Goal: Task Accomplishment & Management: Complete application form

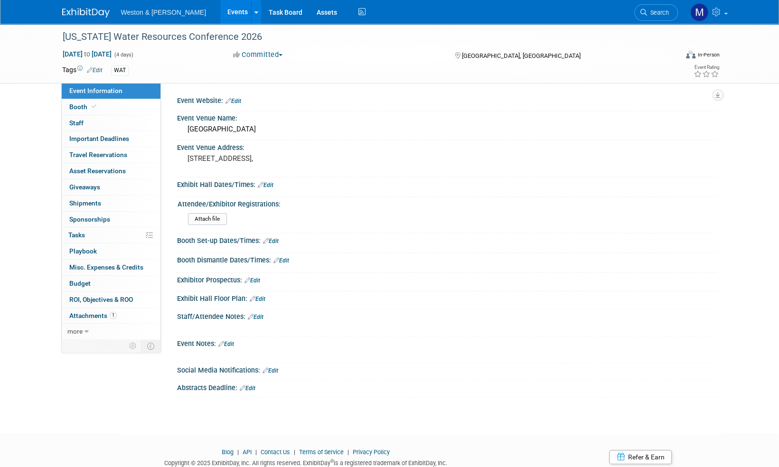
drag, startPoint x: 0, startPoint y: 0, endPoint x: 83, endPoint y: 9, distance: 83.7
click at [83, 9] on img at bounding box center [85, 12] width 47 height 9
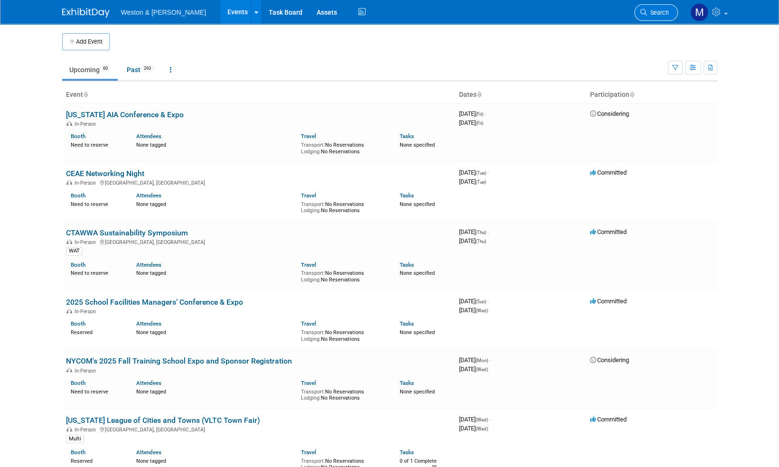
click at [663, 11] on span "Search" at bounding box center [658, 12] width 22 height 7
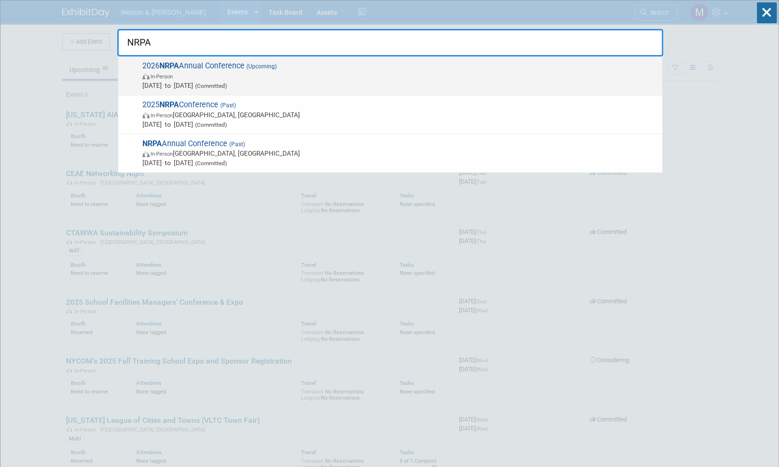
type input "NRPA"
click at [216, 65] on span "2026 NRPA Annual Conference (Upcoming) In-Person [DATE] to [DATE] (Committed)" at bounding box center [399, 75] width 518 height 29
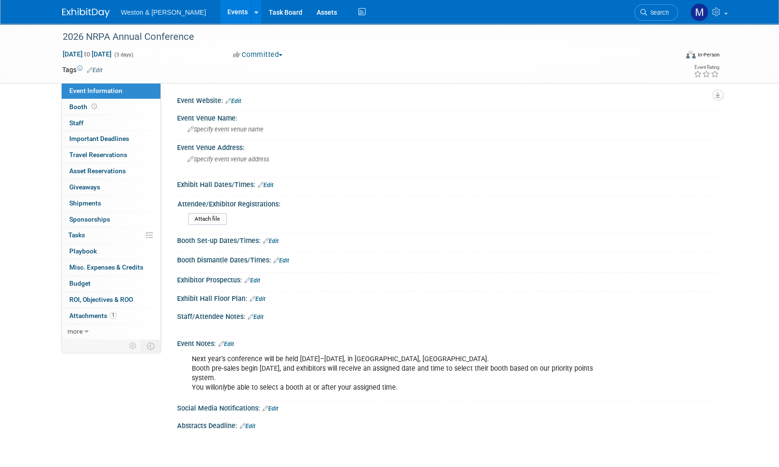
click at [0, 219] on html "Weston & Sampson Events Add Event Bulk Upload Events Shareable Event Boards Rec…" at bounding box center [389, 233] width 779 height 467
click at [85, 313] on span "Attachments 1" at bounding box center [92, 316] width 47 height 8
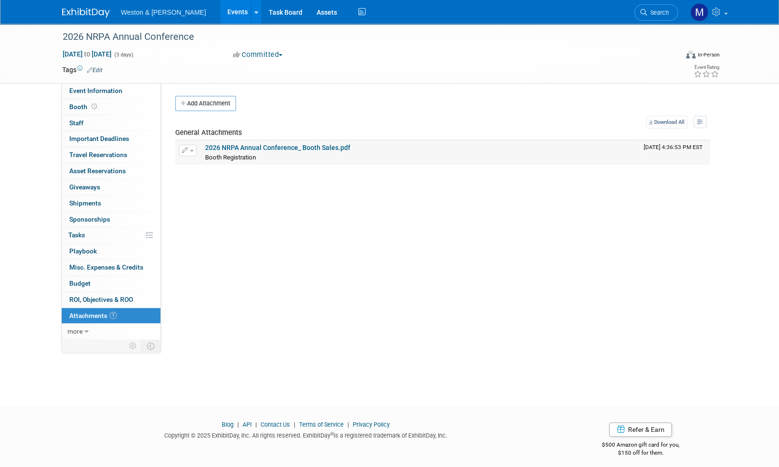
click at [316, 142] on td "2026 NRPA Annual Conference_ Booth Sales.pdf Booth Registration Booth Registrat…" at bounding box center [420, 153] width 439 height 24
click at [314, 149] on link "2026 NRPA Annual Conference_ Booth Sales.pdf" at bounding box center [277, 148] width 145 height 8
click at [77, 105] on span "Booth" at bounding box center [83, 107] width 29 height 8
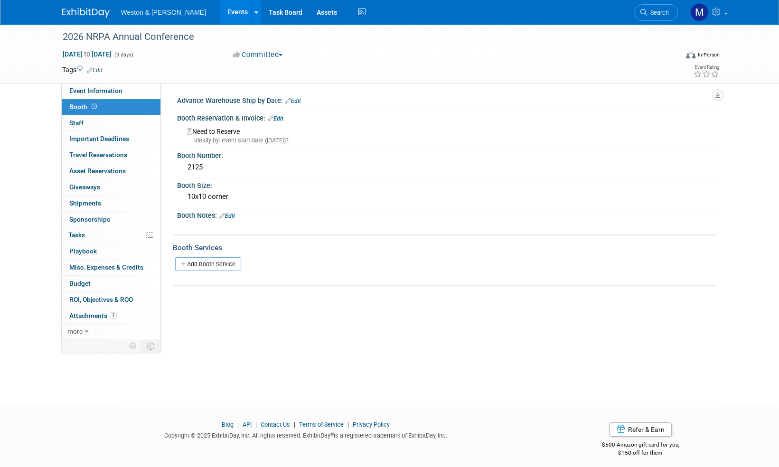
click at [280, 115] on link "Edit" at bounding box center [276, 118] width 16 height 7
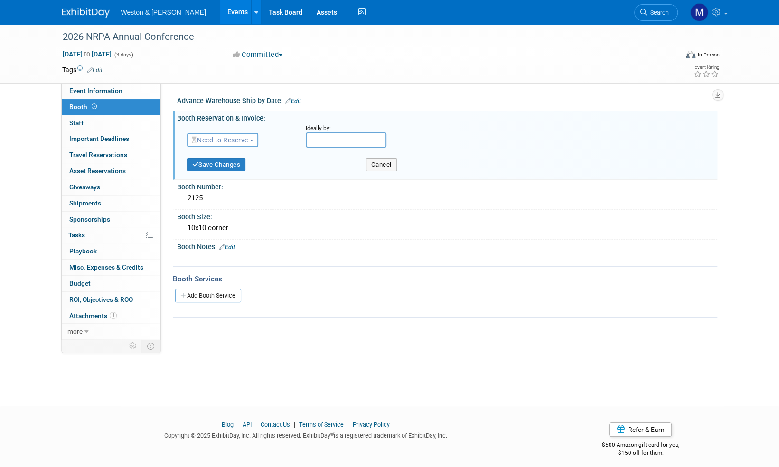
click at [254, 138] on button "Need to Reserve" at bounding box center [223, 140] width 72 height 14
click at [218, 170] on link "Reserved" at bounding box center [239, 169] width 102 height 13
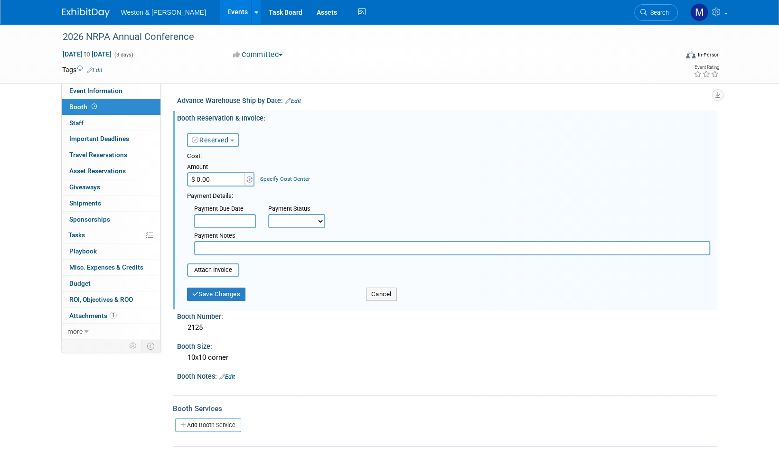
click at [79, 19] on div "Weston & Sampson Events Add Event Bulk Upload Events Shareable Event Boards Rec…" at bounding box center [389, 12] width 655 height 24
click at [80, 16] on img at bounding box center [85, 12] width 47 height 9
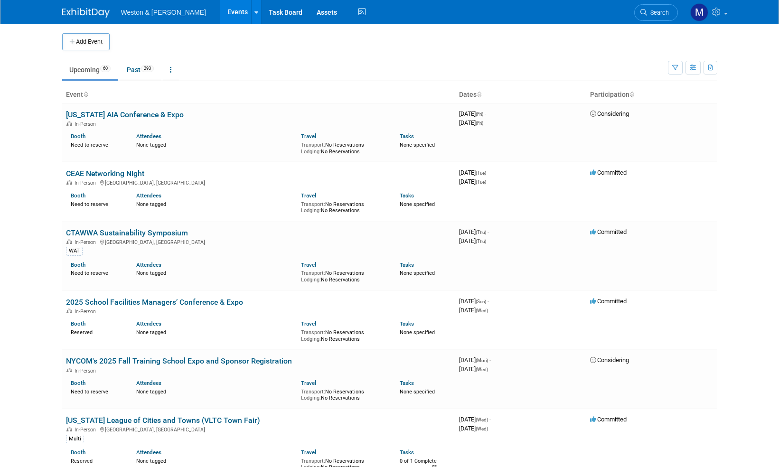
click at [80, 13] on img at bounding box center [85, 12] width 47 height 9
click at [663, 8] on link "Search" at bounding box center [657, 12] width 44 height 17
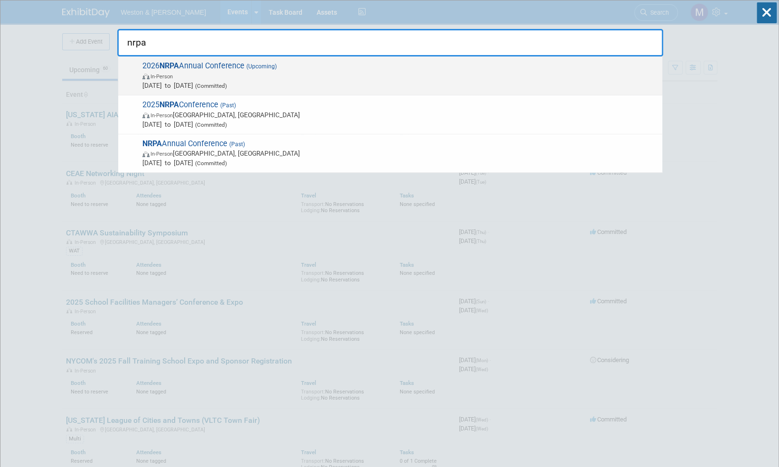
type input "nrpa"
click at [233, 65] on span "2026 NRPA Annual Conference (Upcoming) In-Person Sep 29, 2026 to Oct 1, 2026 (C…" at bounding box center [399, 75] width 518 height 29
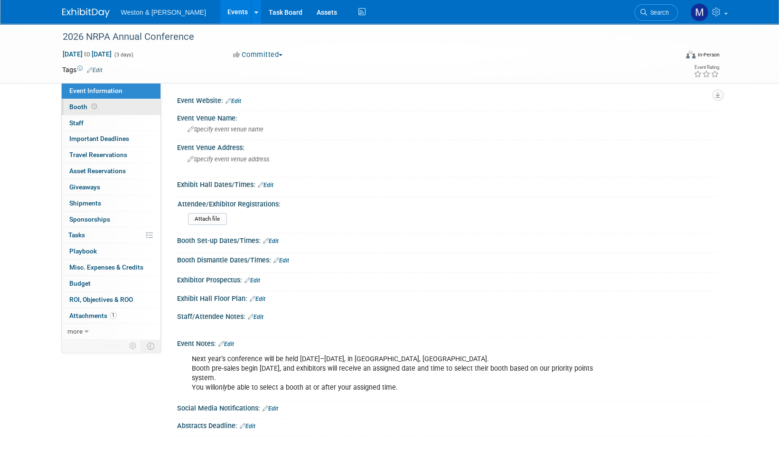
click at [80, 106] on span "Booth" at bounding box center [83, 107] width 29 height 8
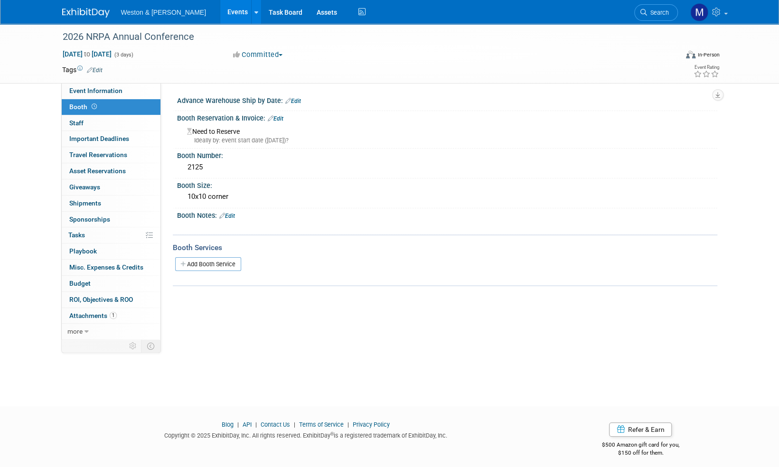
click at [281, 116] on link "Edit" at bounding box center [276, 118] width 16 height 7
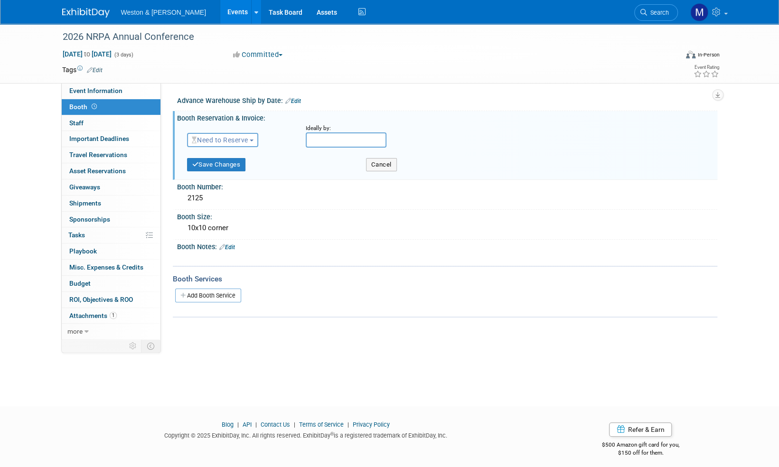
click at [254, 140] on span "button" at bounding box center [252, 141] width 4 height 2
click at [230, 166] on link "Reserved" at bounding box center [239, 169] width 102 height 13
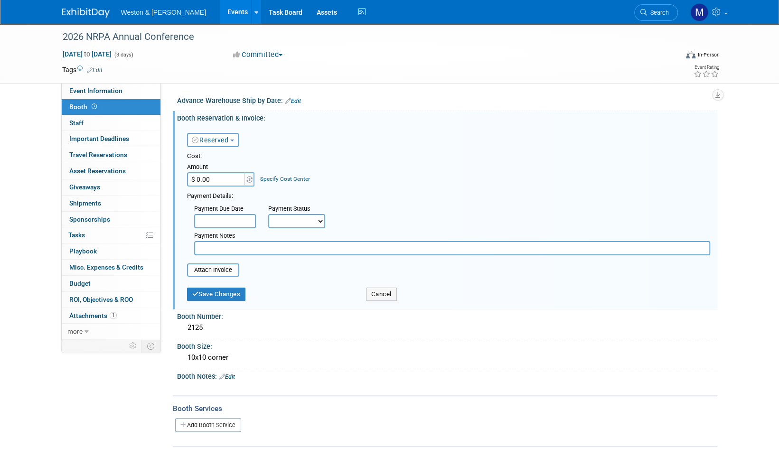
click at [224, 178] on input "$ 0.00" at bounding box center [216, 179] width 59 height 14
type input "$ 4,220.00"
click at [321, 219] on select "Not Paid Yet Partially Paid Paid in Full" at bounding box center [296, 221] width 57 height 14
select select "1"
click at [268, 214] on select "Not Paid Yet Partially Paid Paid in Full" at bounding box center [296, 221] width 57 height 14
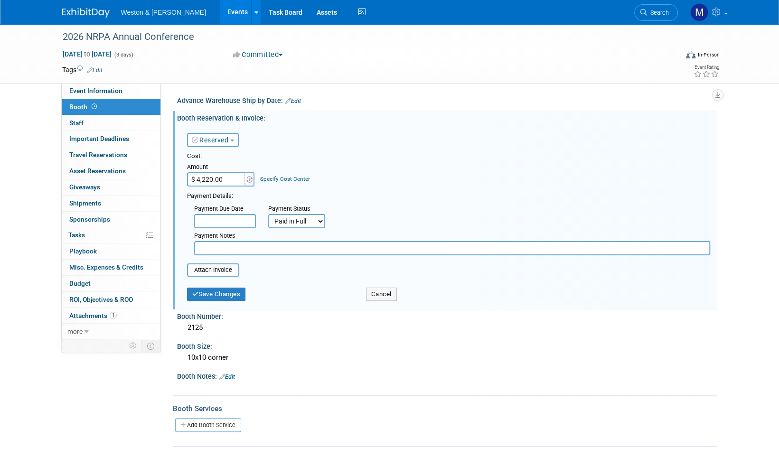
click at [209, 247] on input "text" at bounding box center [452, 248] width 516 height 14
drag, startPoint x: 267, startPoint y: 247, endPoint x: 246, endPoint y: 254, distance: 21.9
click at [246, 254] on input "Edyn paid in full, 9.26" at bounding box center [452, 248] width 516 height 14
type input "Edyn paid in full"
click at [213, 296] on button "Save Changes" at bounding box center [216, 294] width 59 height 13
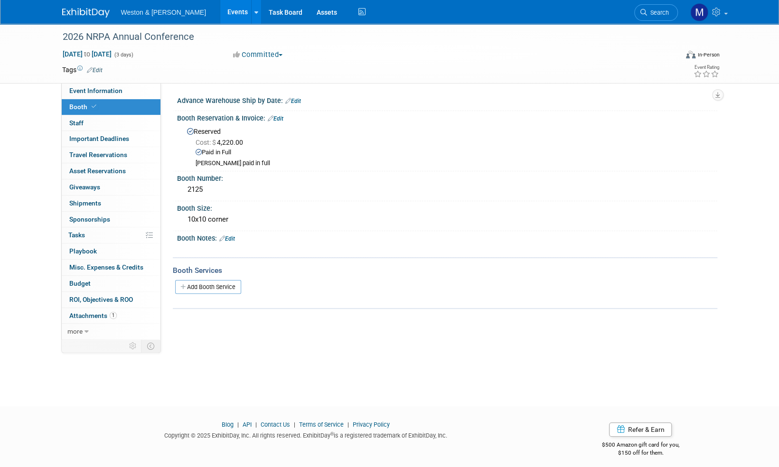
click at [92, 7] on link at bounding box center [91, 8] width 59 height 8
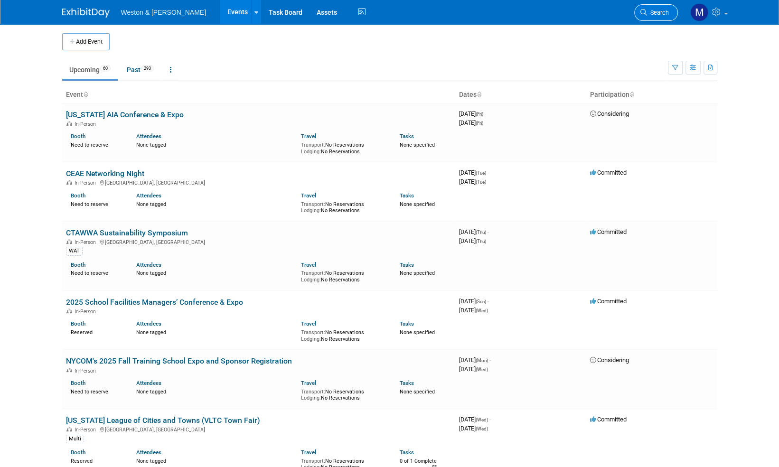
click at [662, 13] on span "Search" at bounding box center [658, 12] width 22 height 7
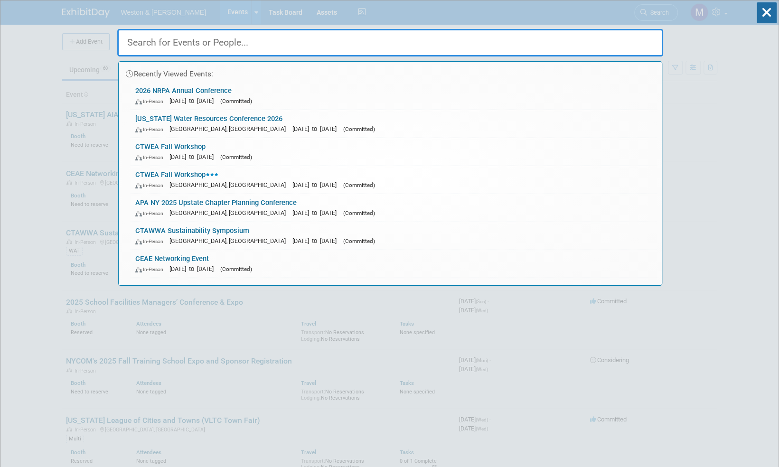
paste input "MCWRS"
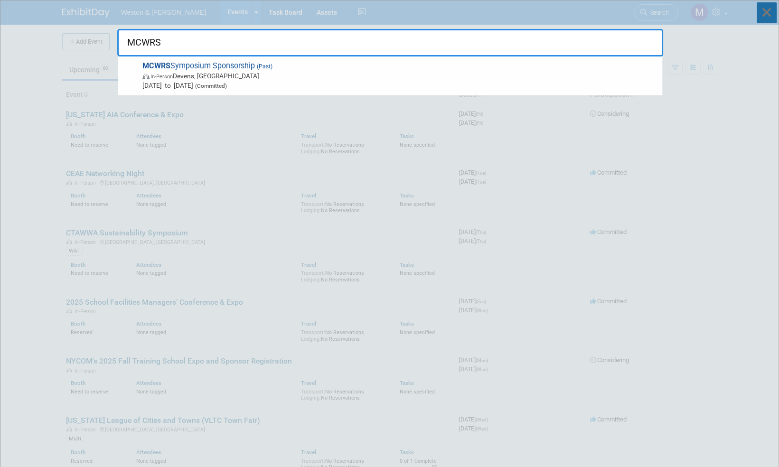
type input "MCWRS"
click at [769, 13] on icon at bounding box center [767, 12] width 20 height 21
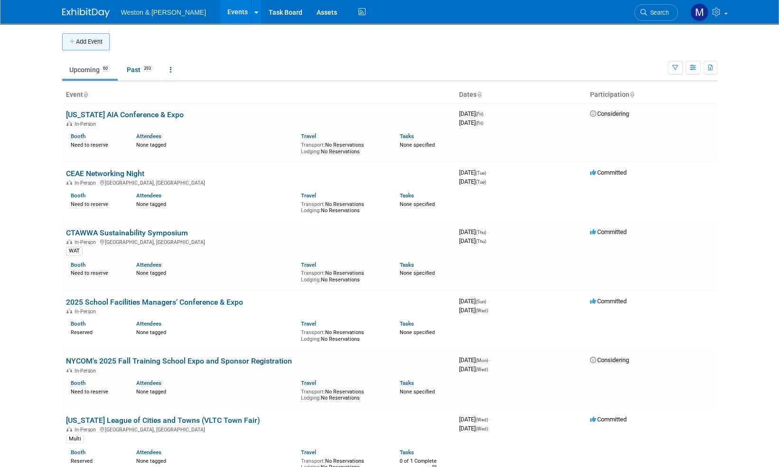
click at [86, 39] on button "Add Event" at bounding box center [85, 41] width 47 height 17
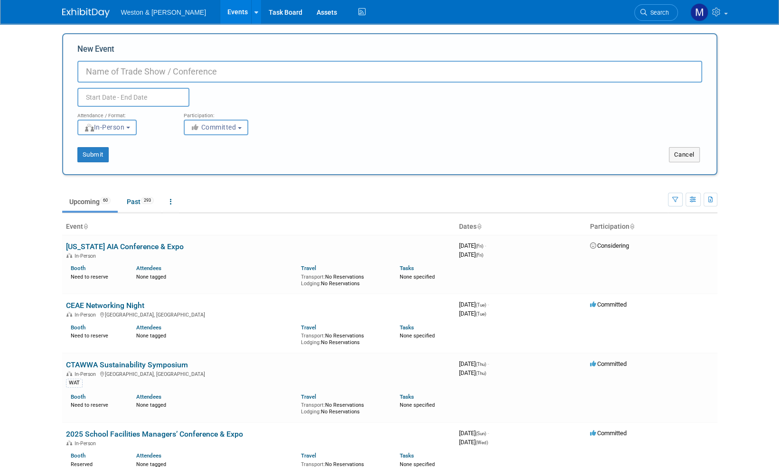
paste input "MCWRS 2025 Symposium"
type input "MCWRS 2025 Symposium"
click at [158, 93] on input "text" at bounding box center [133, 97] width 112 height 19
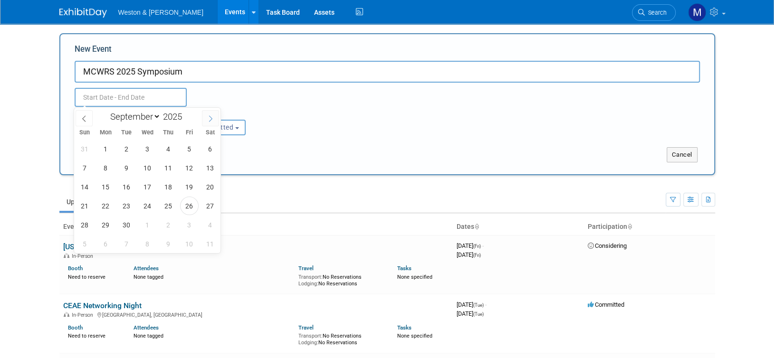
click at [211, 120] on icon at bounding box center [210, 119] width 3 height 6
select select "9"
click at [126, 171] on span "7" at bounding box center [126, 168] width 19 height 19
click at [120, 169] on span "7" at bounding box center [126, 168] width 19 height 19
type input "[DATE] to [DATE]"
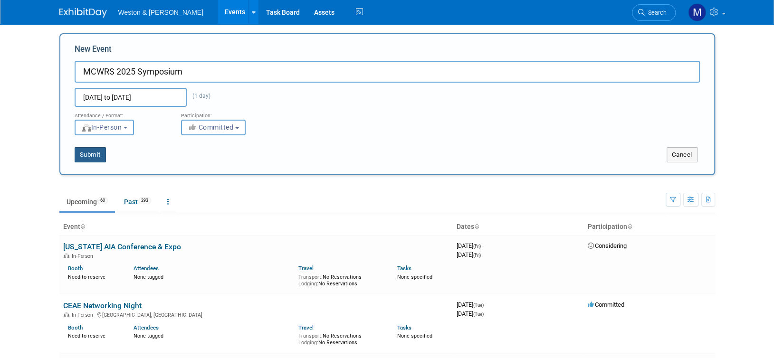
click at [94, 155] on button "Submit" at bounding box center [90, 154] width 31 height 15
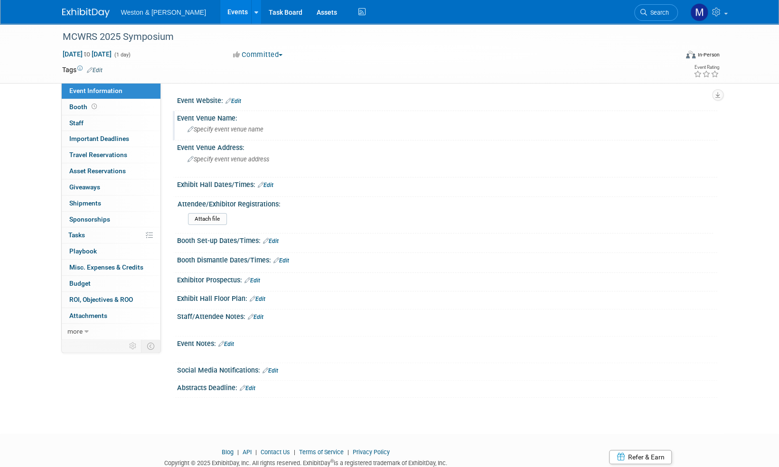
click at [244, 129] on span "Specify event venue name" at bounding box center [226, 129] width 76 height 7
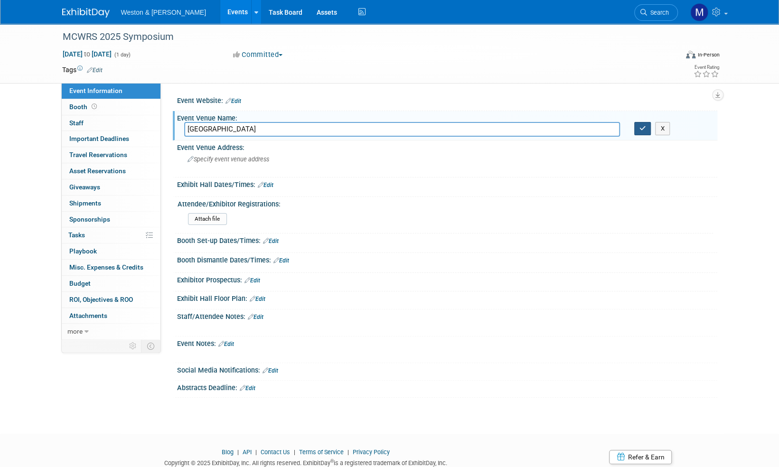
type input "[GEOGRAPHIC_DATA]"
click at [642, 126] on icon "button" at bounding box center [643, 128] width 7 height 6
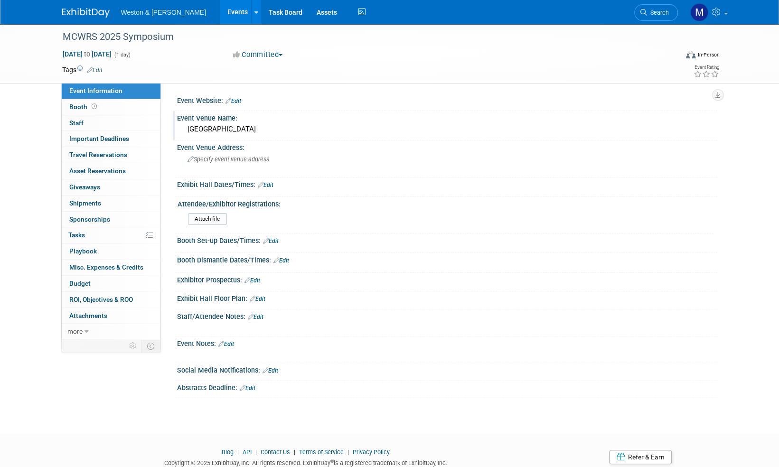
click at [239, 102] on link "Edit" at bounding box center [234, 101] width 16 height 7
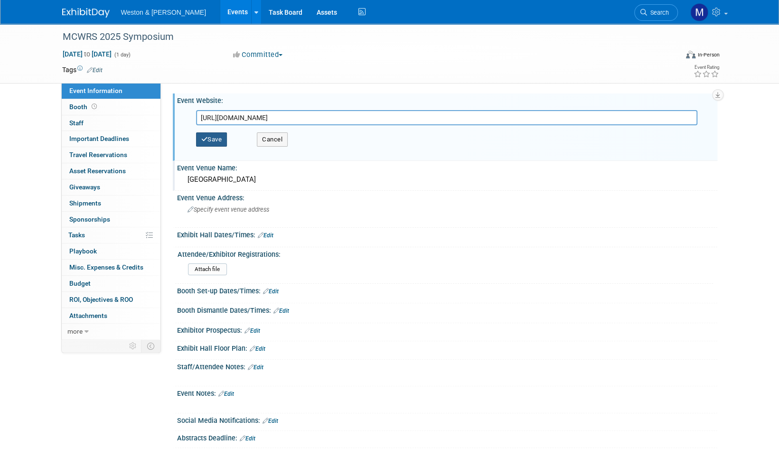
type input "[URL][DOMAIN_NAME]"
click at [218, 144] on button "Save" at bounding box center [211, 140] width 31 height 14
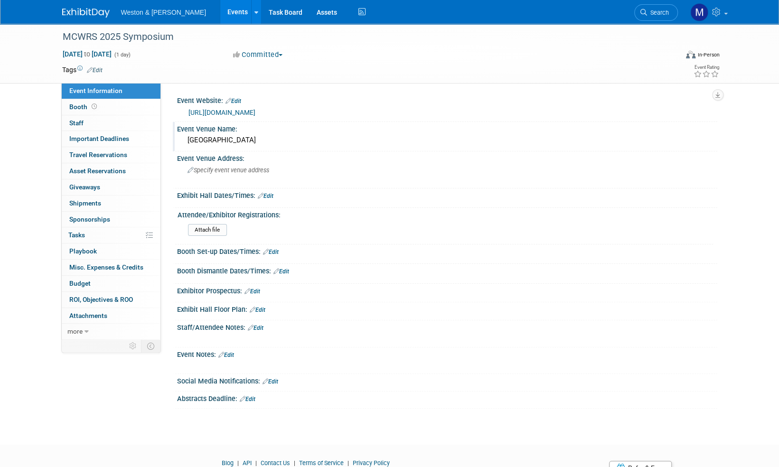
click at [84, 10] on img at bounding box center [85, 12] width 47 height 9
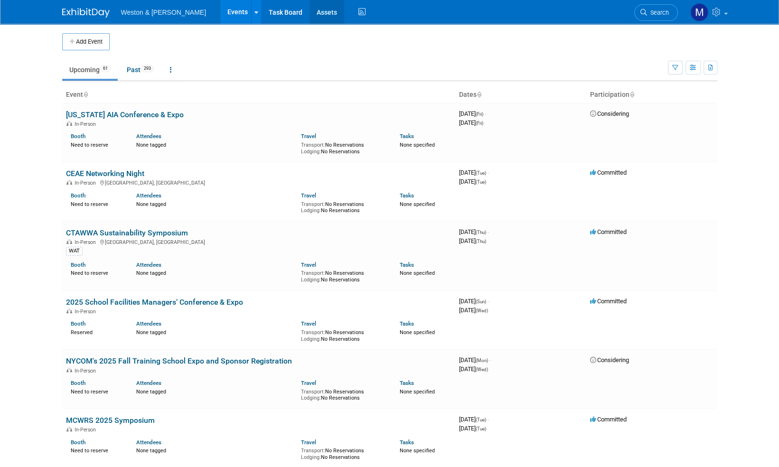
click at [310, 10] on link "Assets" at bounding box center [327, 12] width 35 height 24
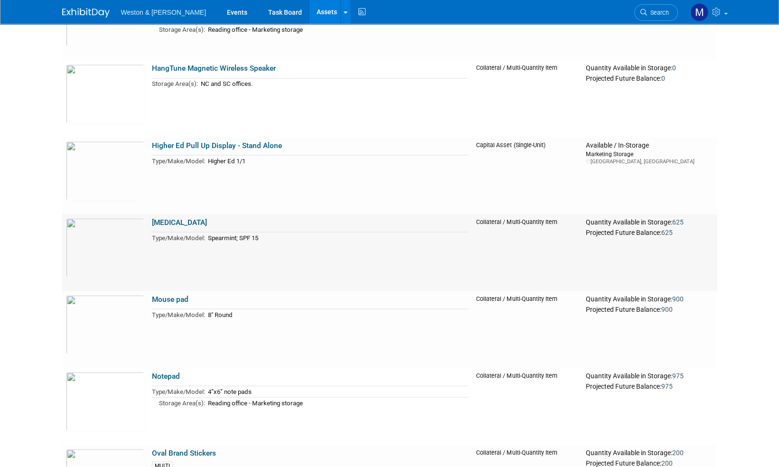
scroll to position [3515, 0]
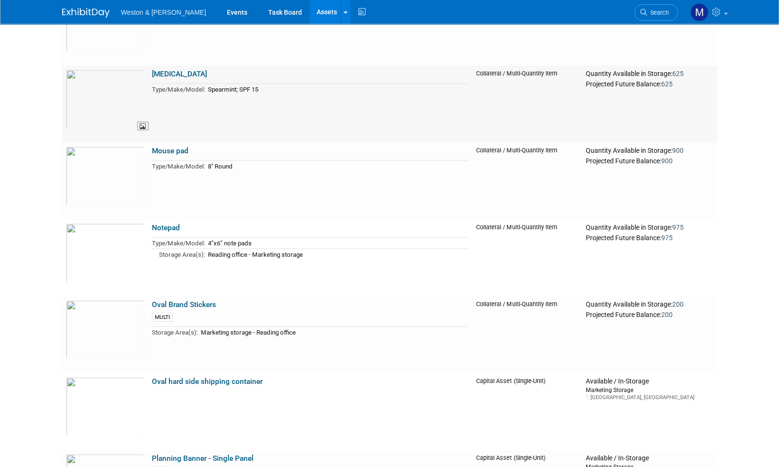
click at [117, 96] on img at bounding box center [105, 99] width 78 height 59
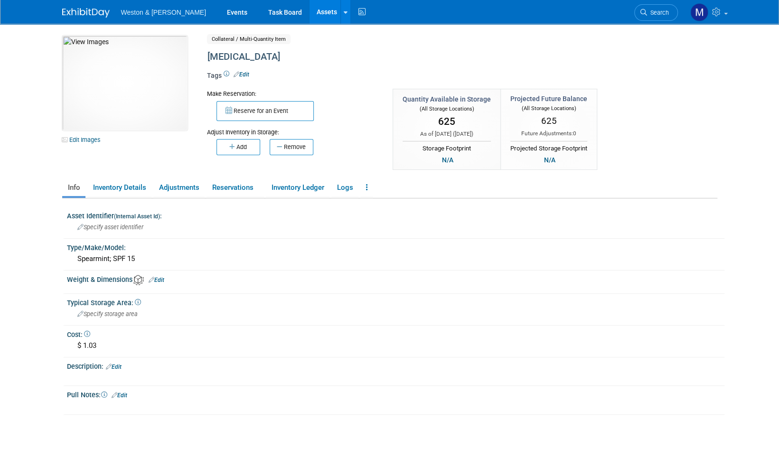
click at [81, 14] on img at bounding box center [85, 12] width 47 height 9
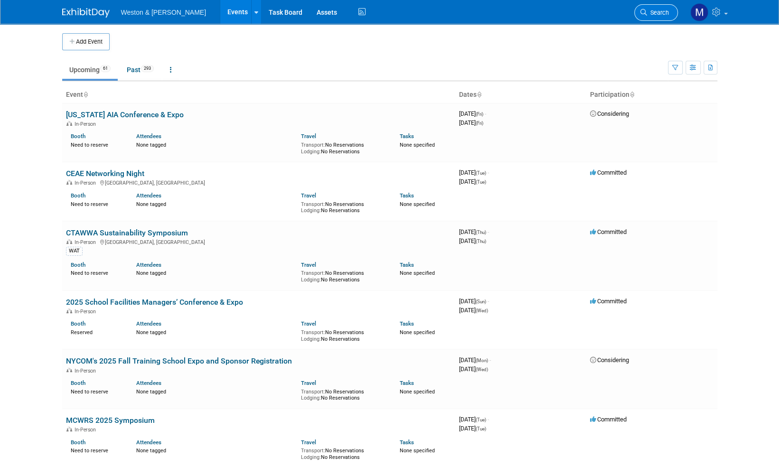
click at [658, 12] on span "Search" at bounding box center [658, 12] width 22 height 7
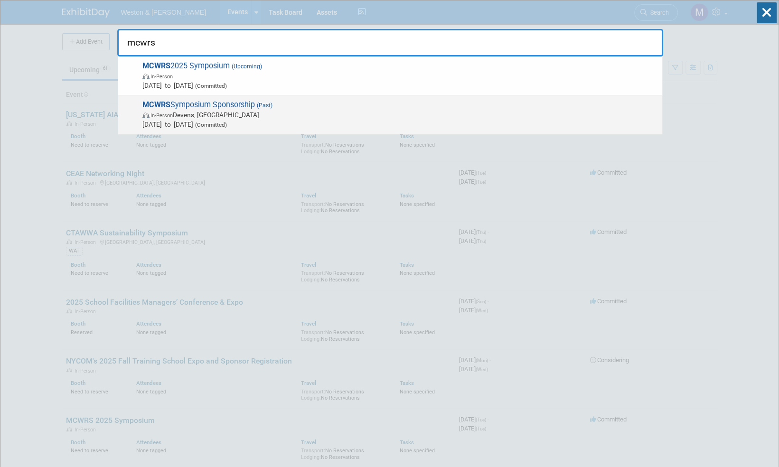
type input "mcwrs"
click at [219, 104] on span "MCWRS Symposium Sponsorship (Past) In-Person [PERSON_NAME], [GEOGRAPHIC_DATA] […" at bounding box center [399, 114] width 518 height 29
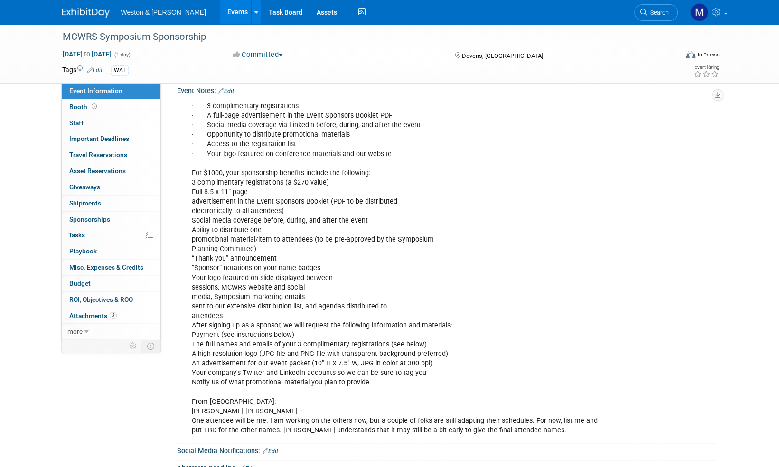
scroll to position [285, 0]
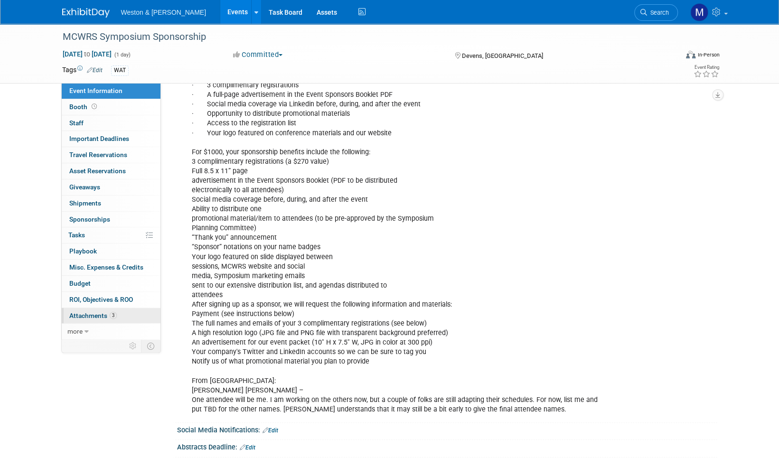
click at [80, 316] on span "Attachments 3" at bounding box center [92, 316] width 47 height 8
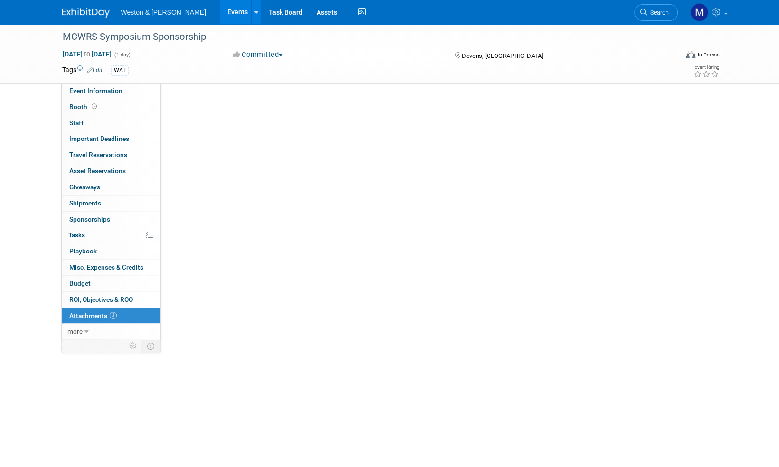
scroll to position [0, 0]
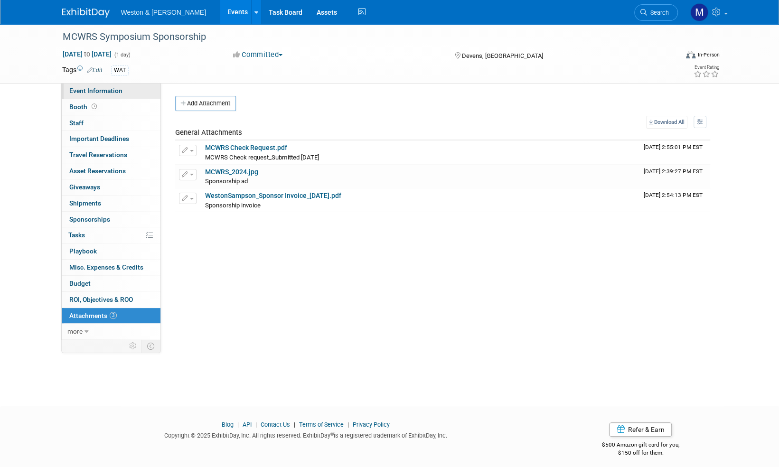
click at [84, 91] on span "Event Information" at bounding box center [95, 91] width 53 height 8
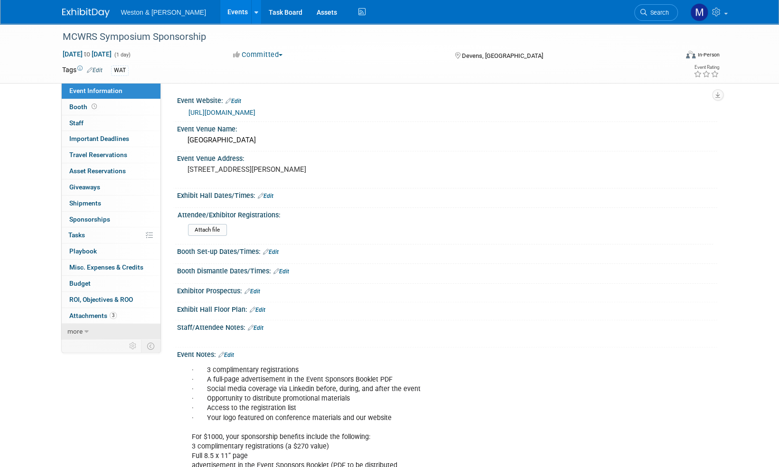
click at [76, 331] on span "more" at bounding box center [74, 332] width 15 height 8
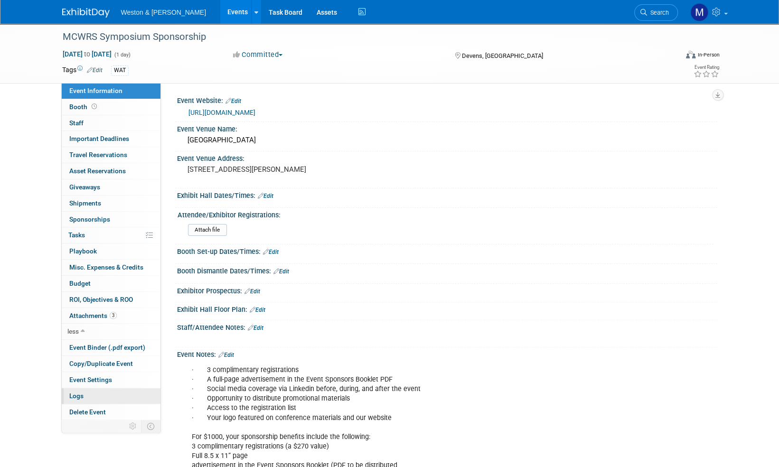
click at [77, 395] on span "Logs" at bounding box center [76, 396] width 14 height 8
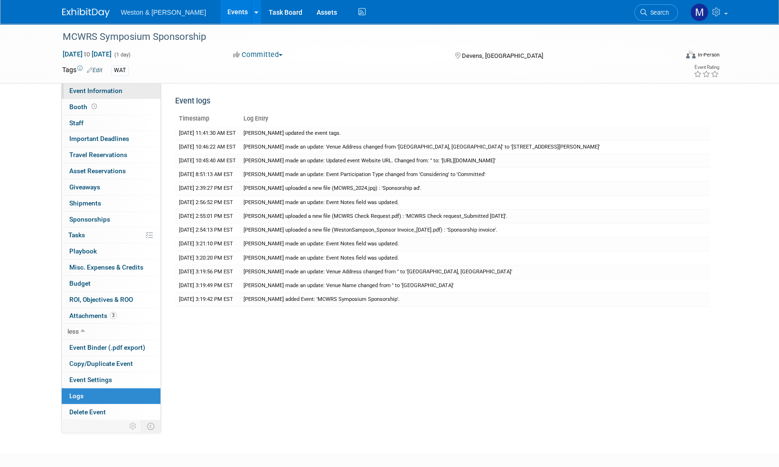
click at [89, 89] on span "Event Information" at bounding box center [95, 91] width 53 height 8
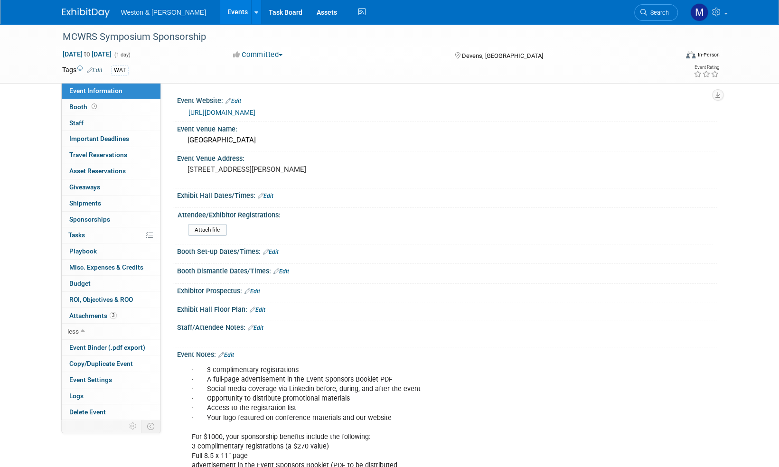
click at [81, 12] on img at bounding box center [85, 12] width 47 height 9
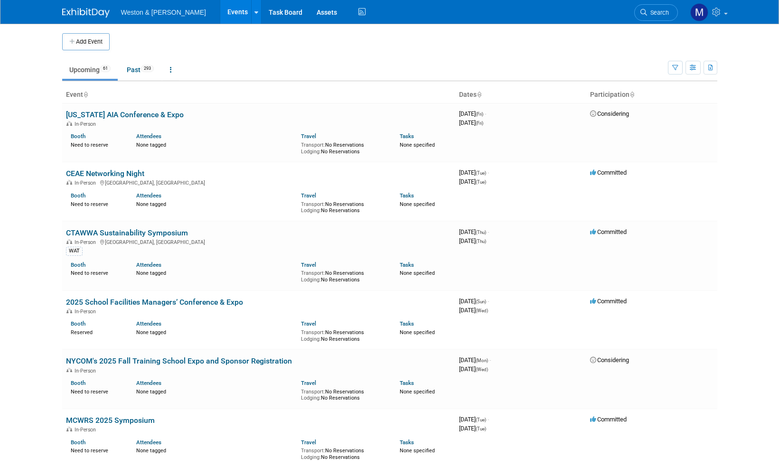
click at [310, 13] on link "Assets" at bounding box center [327, 12] width 35 height 24
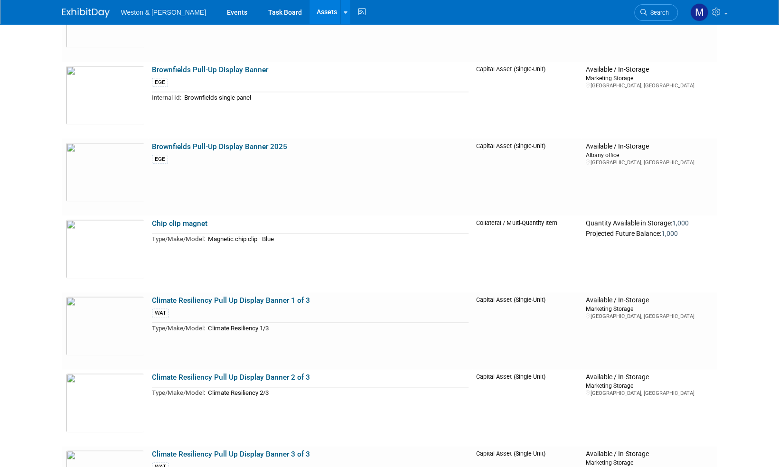
scroll to position [576, 0]
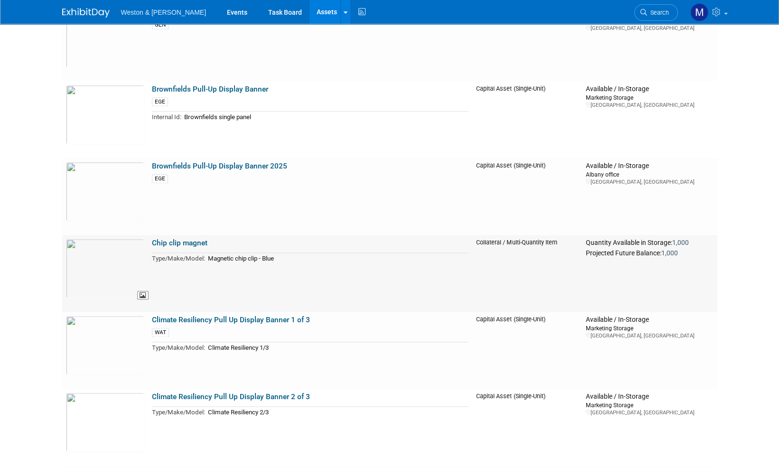
click at [109, 264] on img at bounding box center [105, 268] width 78 height 59
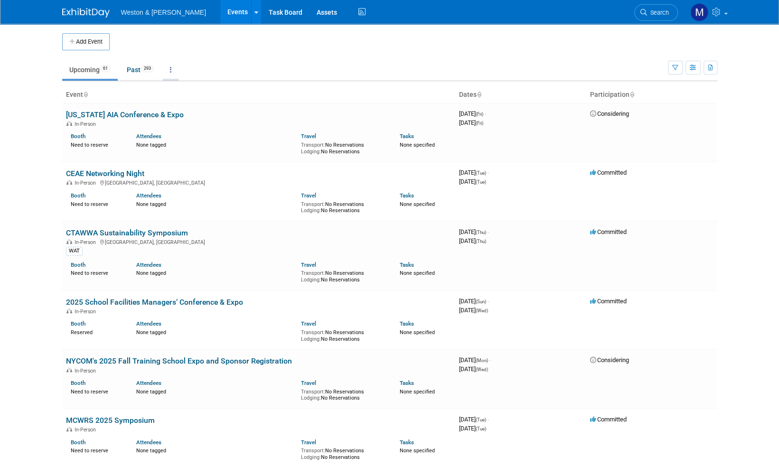
click at [172, 69] on icon at bounding box center [171, 69] width 2 height 7
click at [198, 107] on link "Grouped Annually Events grouped by year" at bounding box center [201, 112] width 76 height 21
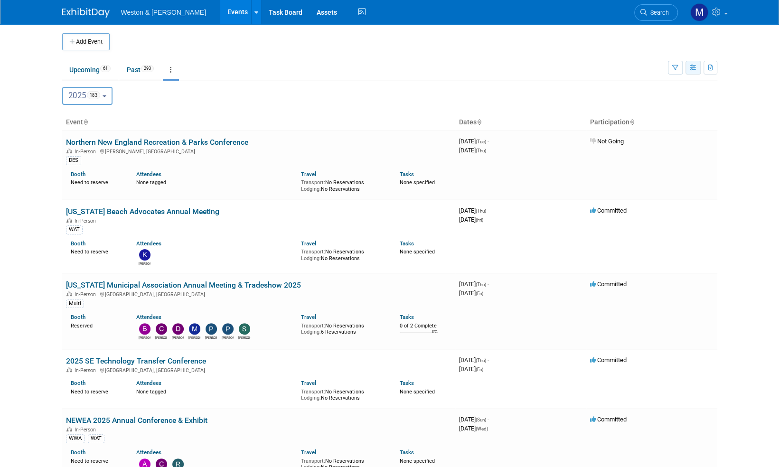
click at [692, 66] on icon "button" at bounding box center [693, 68] width 7 height 6
click at [677, 66] on icon "button" at bounding box center [676, 68] width 6 height 6
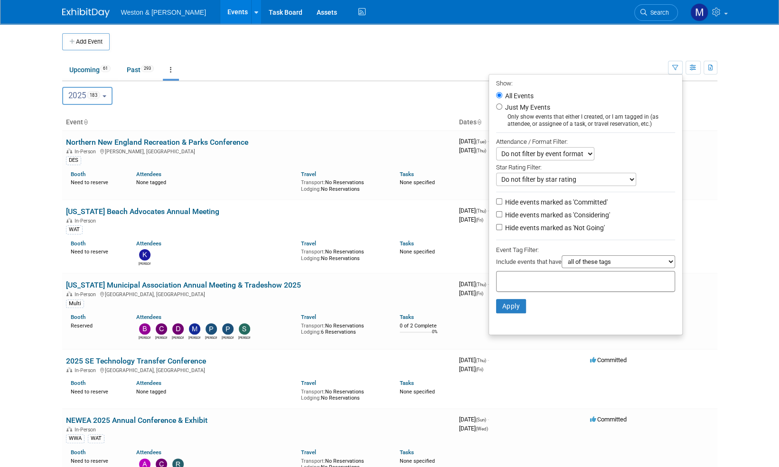
click at [584, 153] on select "Do not filter by event format Only show In-Person events Only show Virtual even…" at bounding box center [545, 153] width 98 height 13
click at [585, 153] on select "Do not filter by event format Only show In-Person events Only show Virtual even…" at bounding box center [545, 153] width 98 height 13
click at [496, 211] on input "Hide events marked as 'Considering'" at bounding box center [499, 214] width 6 height 6
checkbox input "true"
click at [496, 225] on input "Hide events marked as 'Not Going'" at bounding box center [499, 227] width 6 height 6
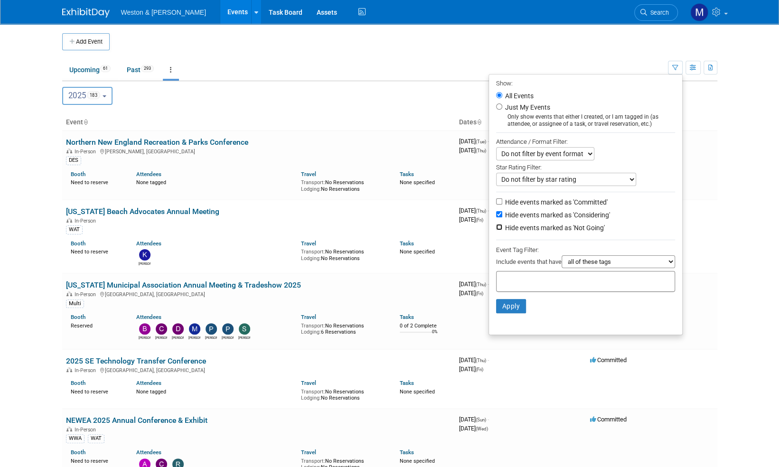
checkbox input "true"
click at [507, 308] on button "Apply" at bounding box center [511, 306] width 30 height 14
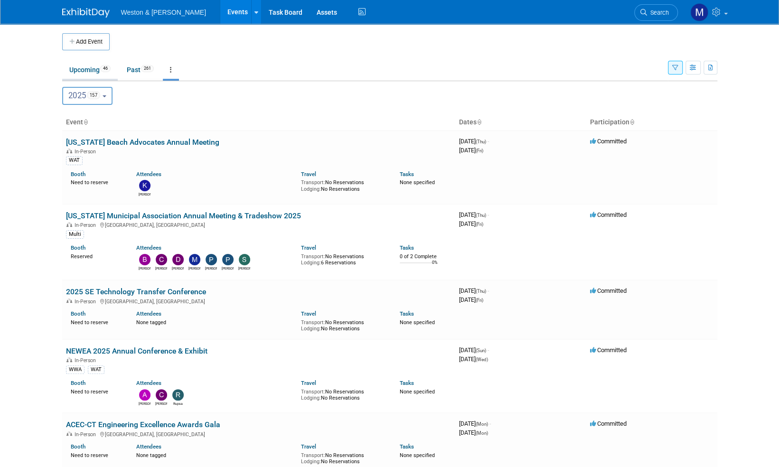
click at [86, 70] on link "Upcoming 46" at bounding box center [90, 70] width 56 height 18
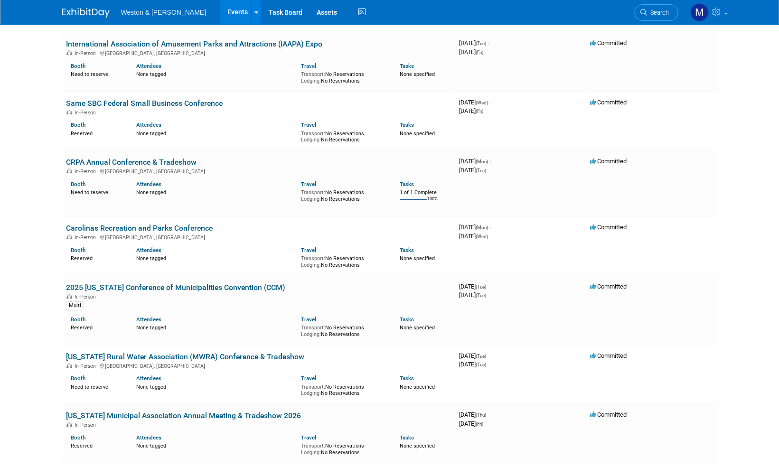
scroll to position [2042, 0]
